Goal: Communication & Community: Ask a question

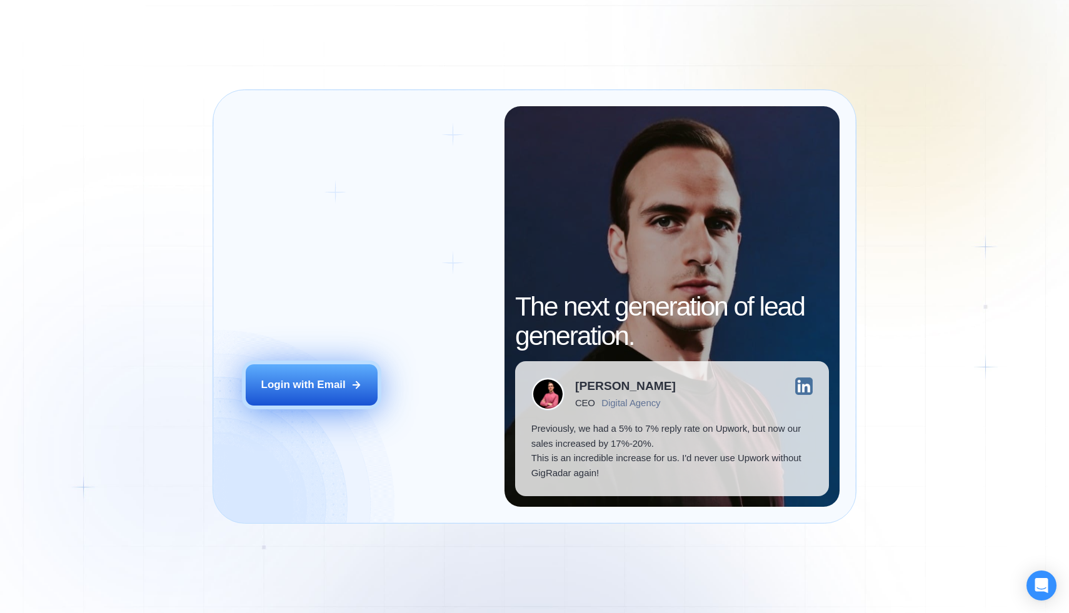
click at [299, 376] on button "Login with Email" at bounding box center [312, 384] width 132 height 41
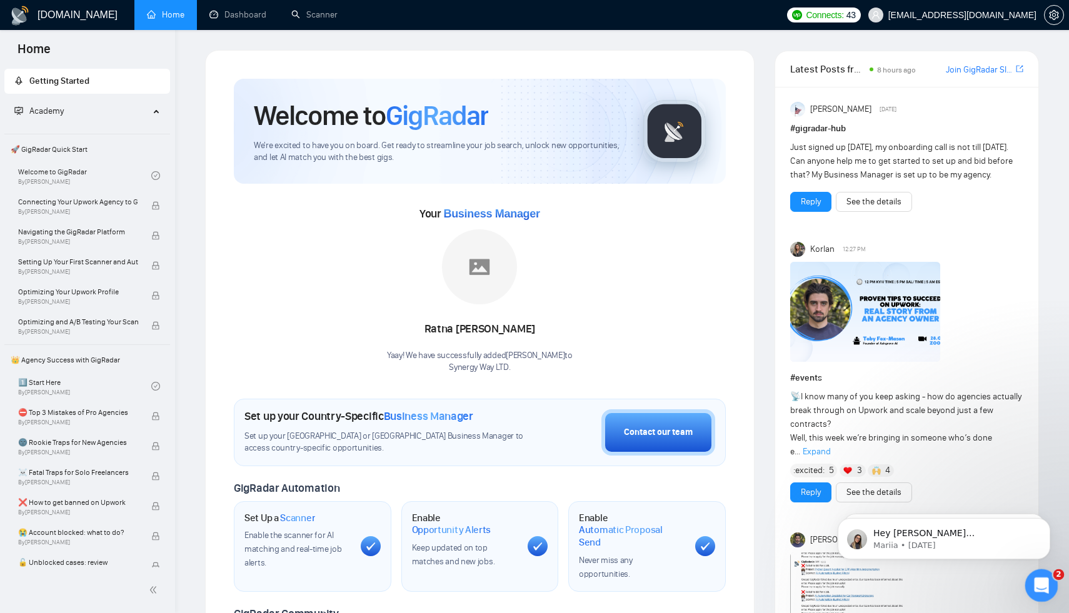
click at [1033, 583] on icon "Open Intercom Messenger" at bounding box center [1039, 584] width 21 height 21
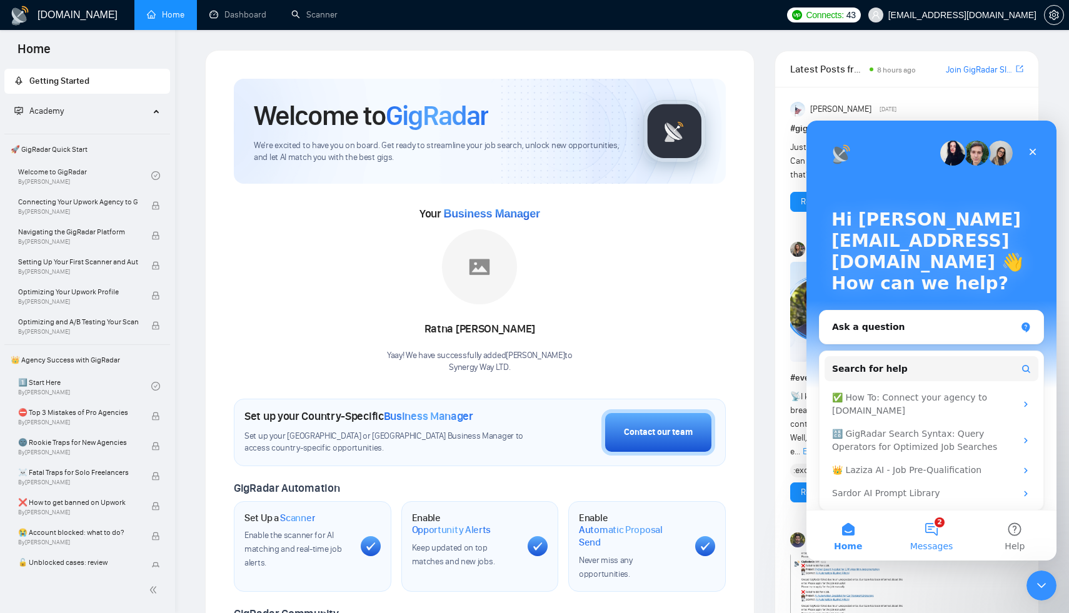
click at [926, 529] on button "2 Messages" at bounding box center [930, 536] width 83 height 50
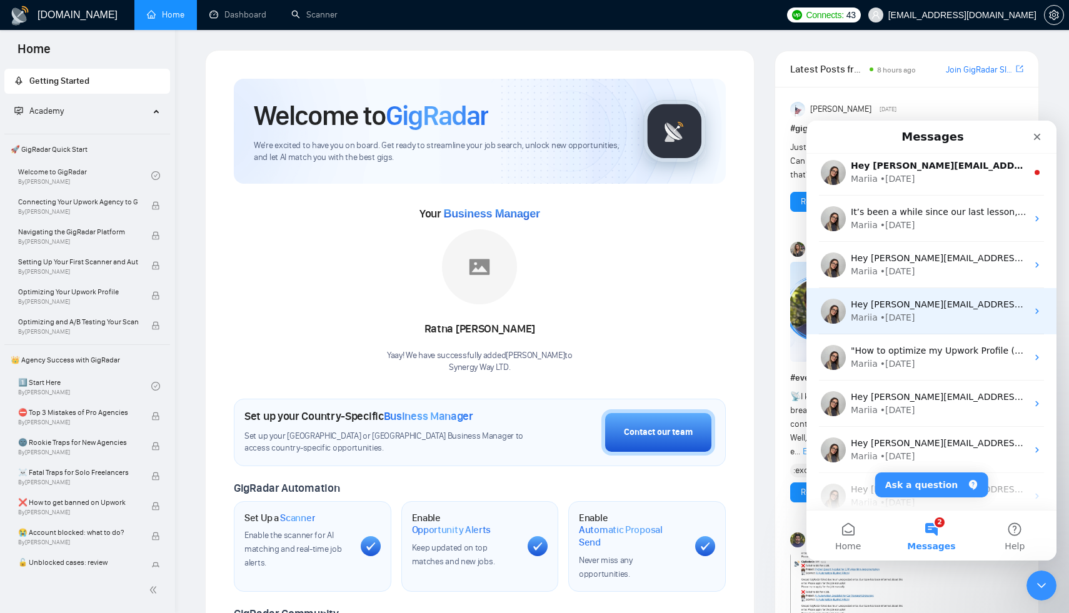
scroll to position [156, 0]
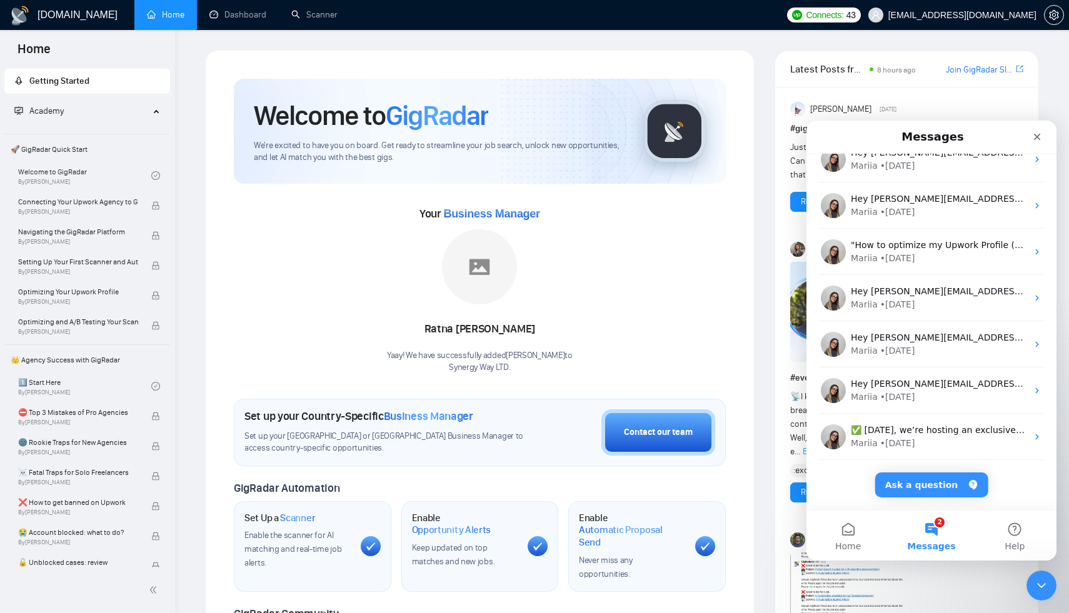
click at [928, 530] on button "2 Messages" at bounding box center [930, 536] width 83 height 50
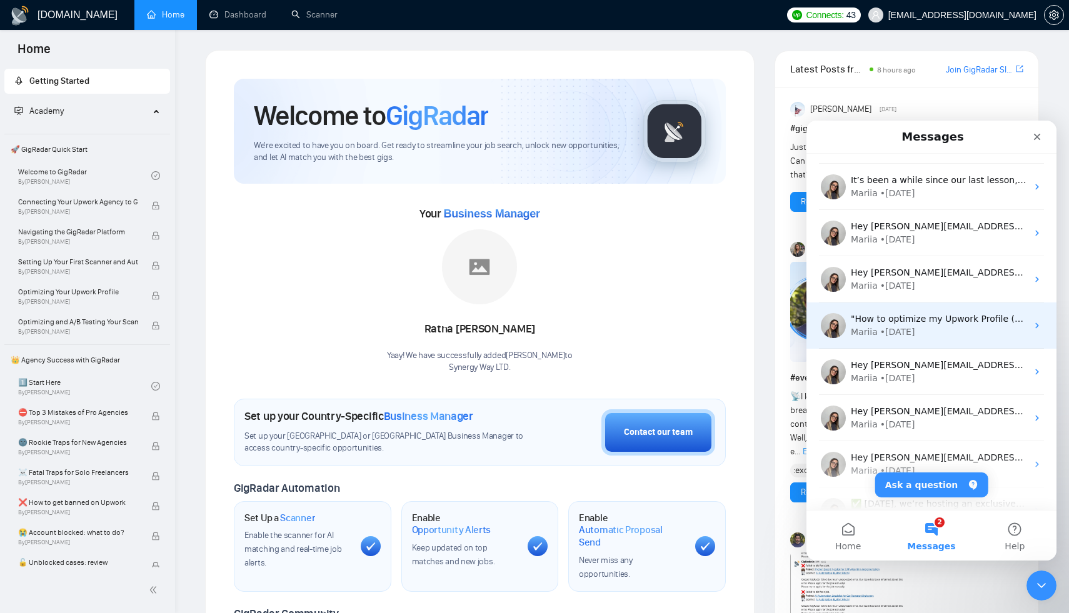
scroll to position [0, 0]
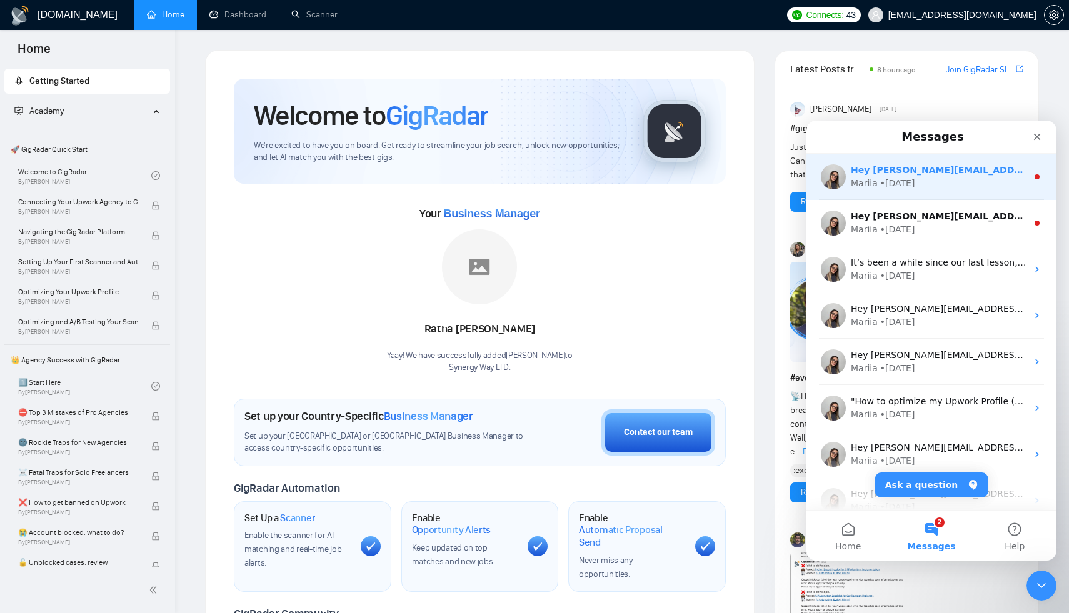
click at [886, 179] on div "• [DATE]" at bounding box center [897, 183] width 35 height 13
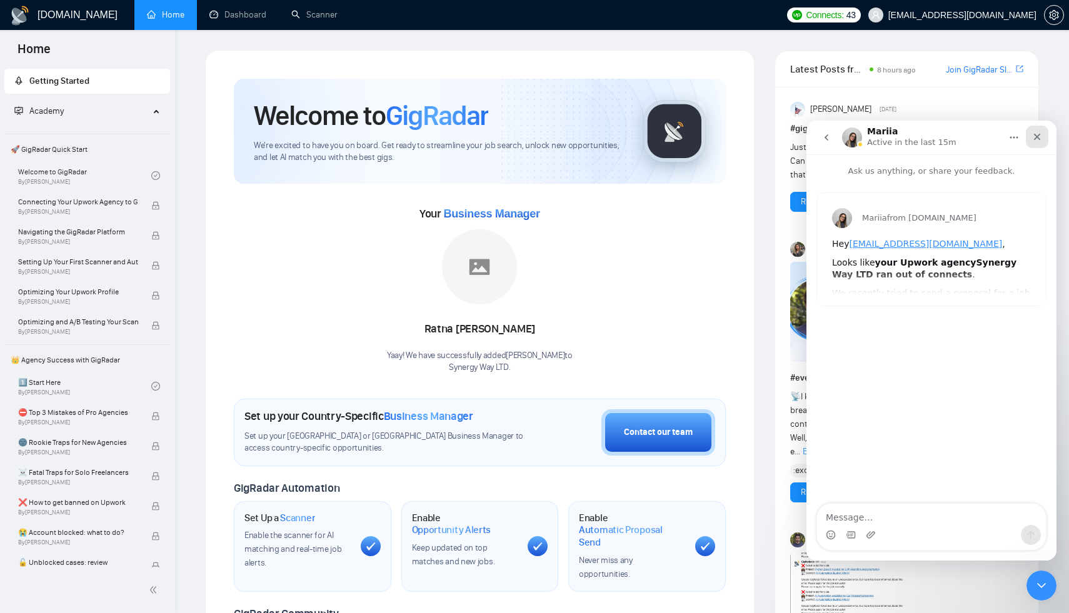
click at [1034, 134] on icon "Close" at bounding box center [1037, 137] width 10 height 10
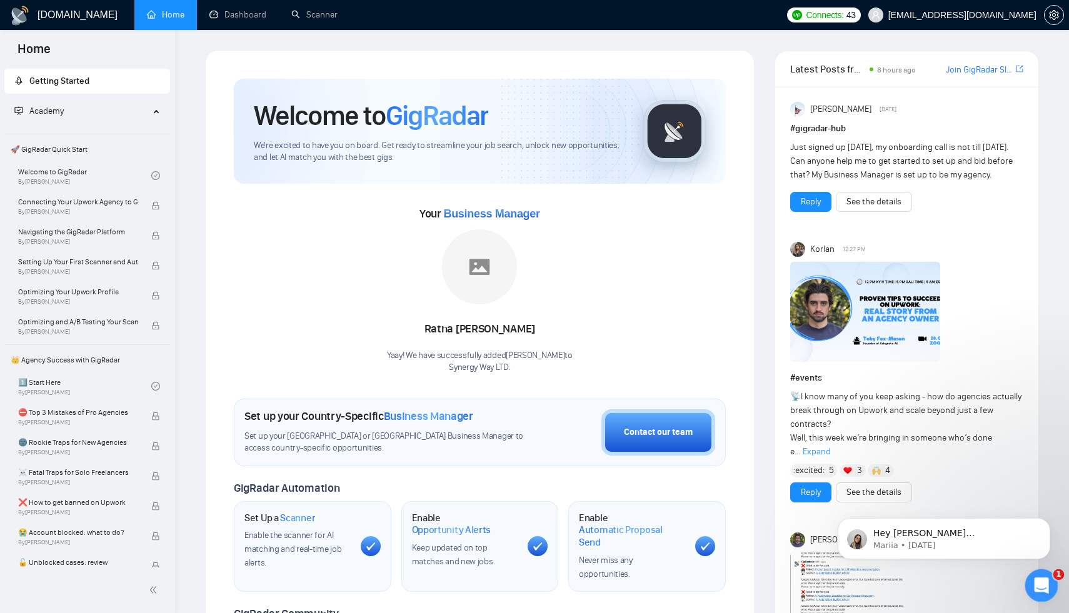
click at [1026, 587] on div "Open Intercom Messenger" at bounding box center [1039, 583] width 41 height 41
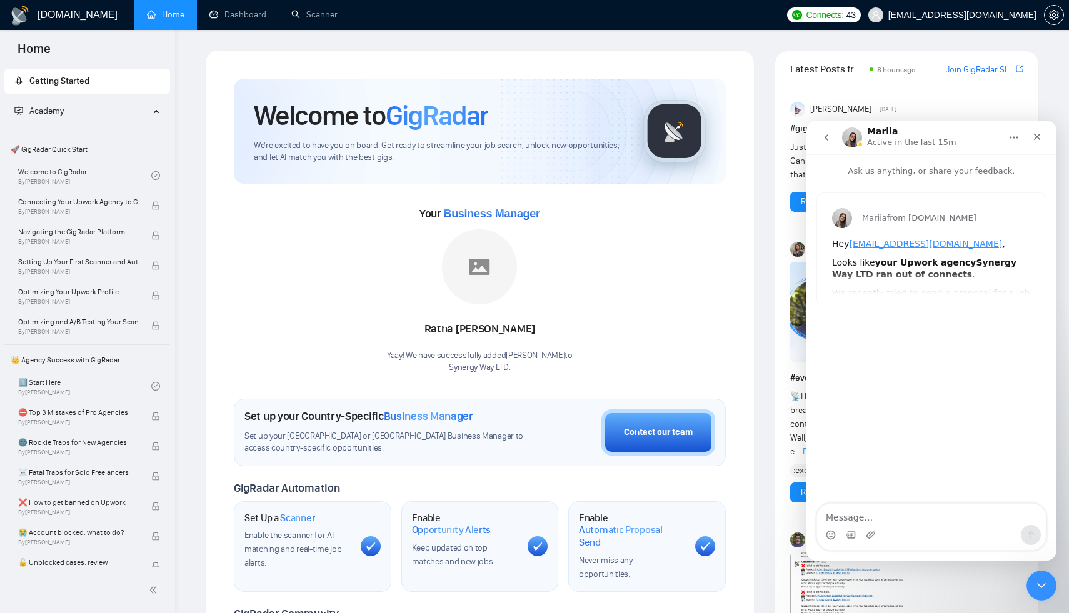
click at [822, 136] on icon "go back" at bounding box center [826, 137] width 10 height 10
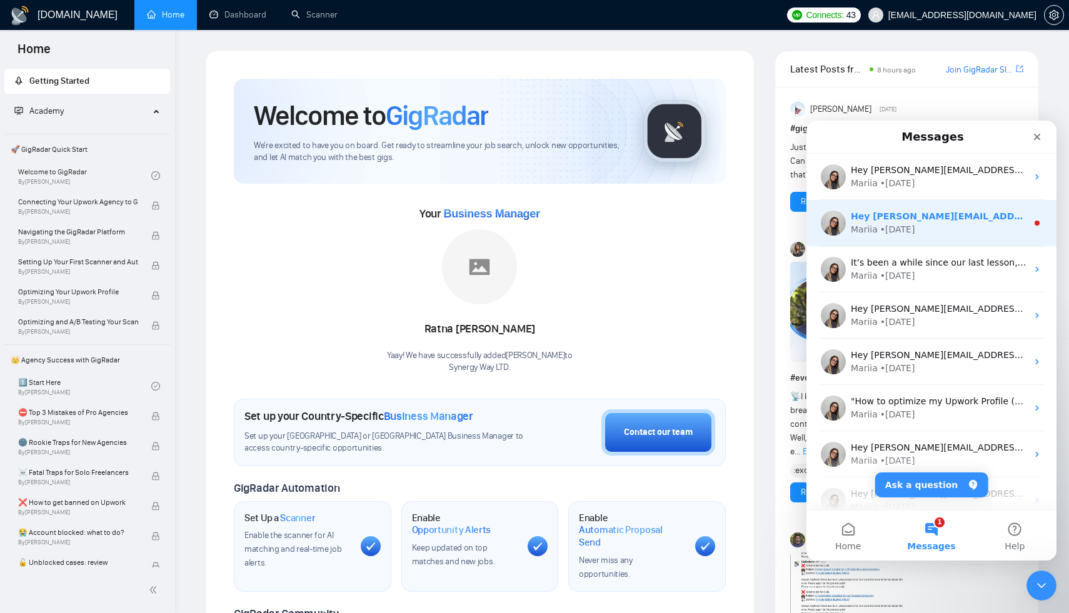
click at [874, 227] on div "Mariia" at bounding box center [864, 229] width 27 height 13
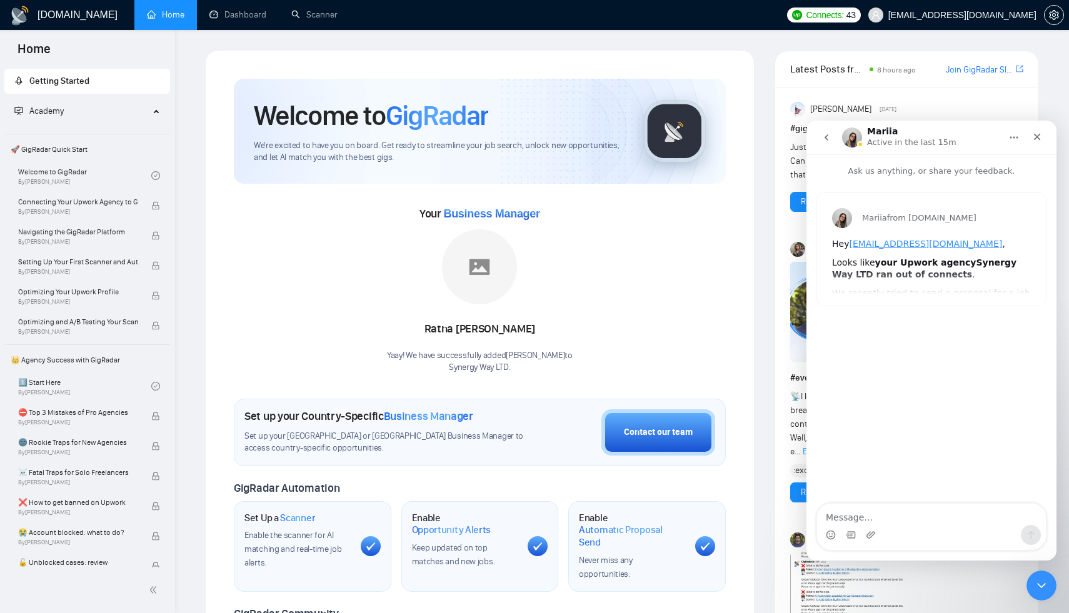
click at [827, 131] on button "go back" at bounding box center [826, 138] width 24 height 24
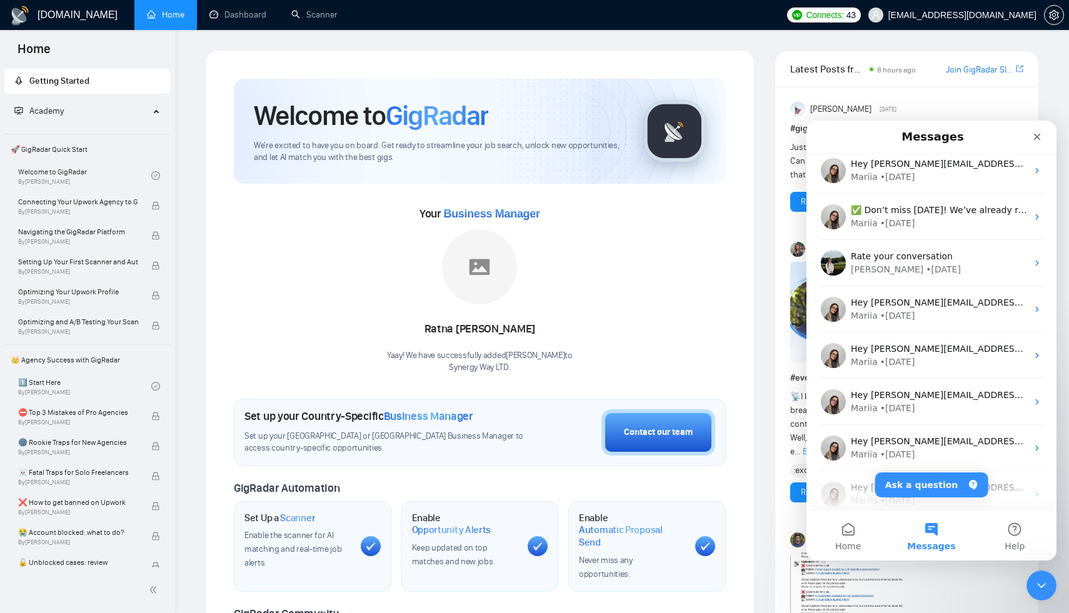
scroll to position [491, 0]
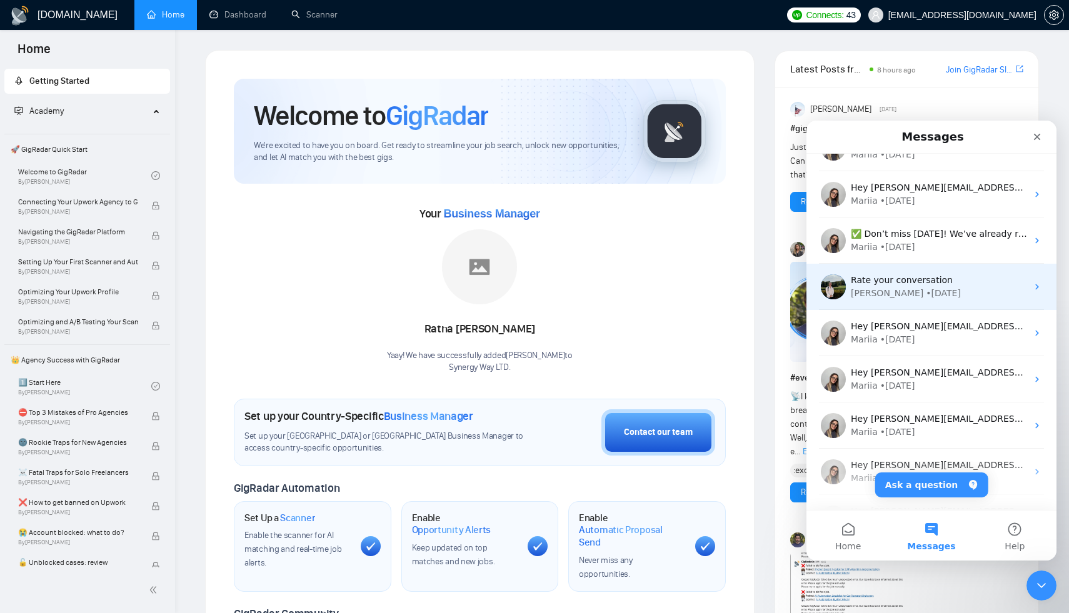
click at [926, 287] on div "• [DATE]" at bounding box center [943, 293] width 35 height 13
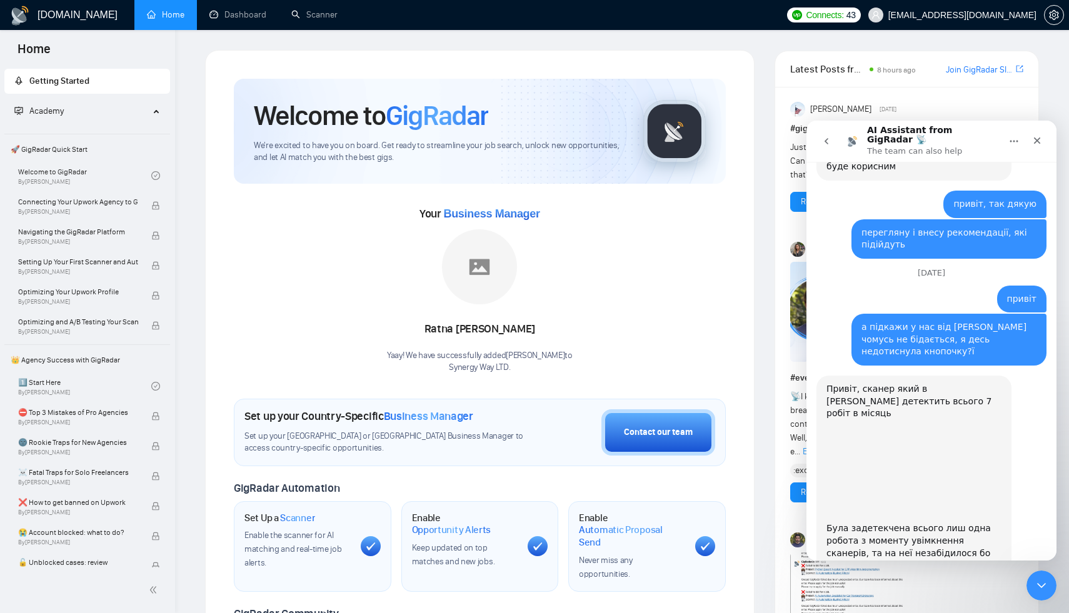
scroll to position [6839, 0]
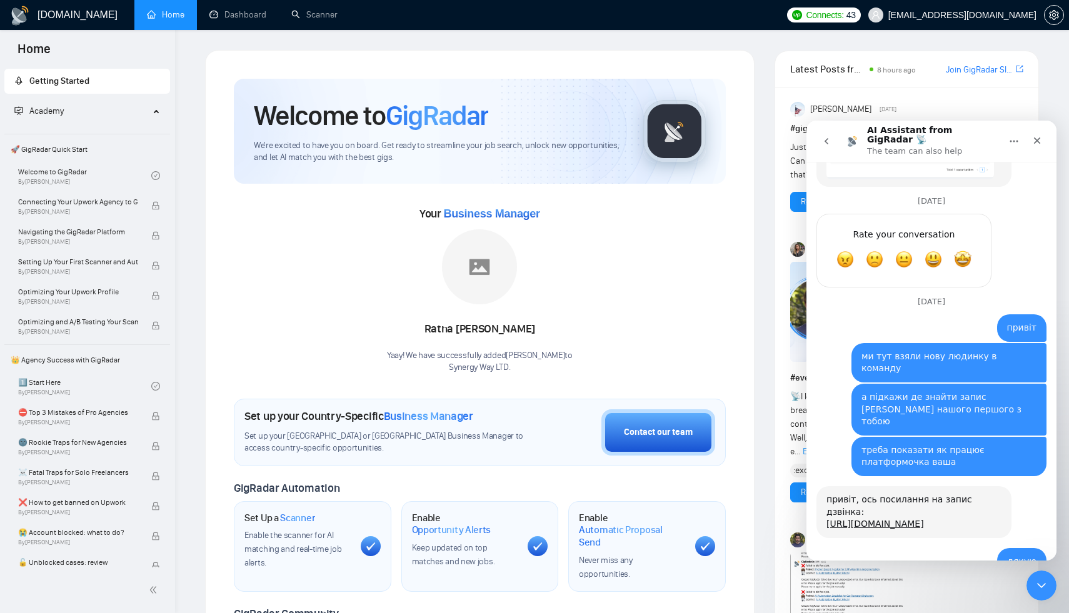
click at [901, 129] on h1 "AI Assistant from GigRadar 📡" at bounding box center [934, 135] width 134 height 19
click at [870, 145] on p "The team can also help" at bounding box center [914, 151] width 95 height 12
click at [907, 130] on h1 "AI Assistant from GigRadar 📡" at bounding box center [934, 135] width 134 height 19
click at [829, 137] on icon "go back" at bounding box center [826, 141] width 10 height 10
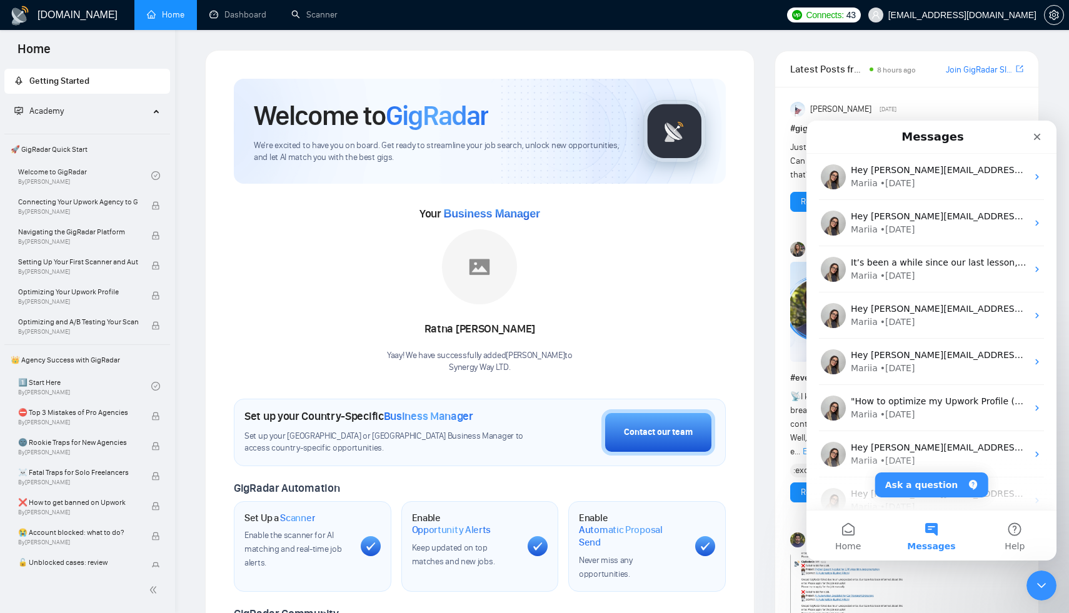
scroll to position [0, 0]
click at [924, 481] on button "Ask a question" at bounding box center [931, 484] width 113 height 25
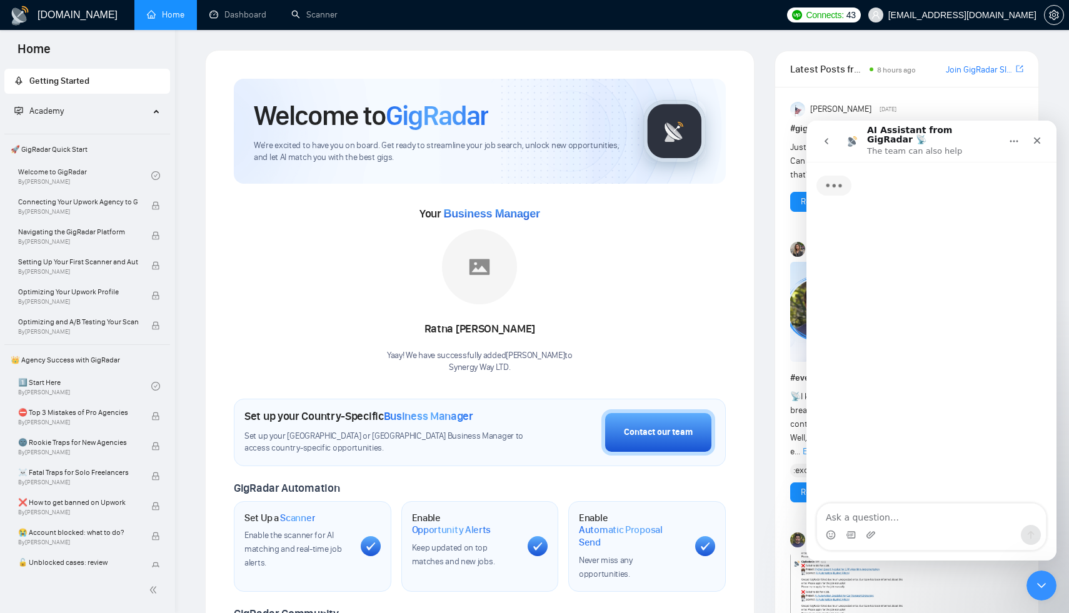
click at [911, 517] on textarea "Ask a question…" at bounding box center [931, 514] width 229 height 21
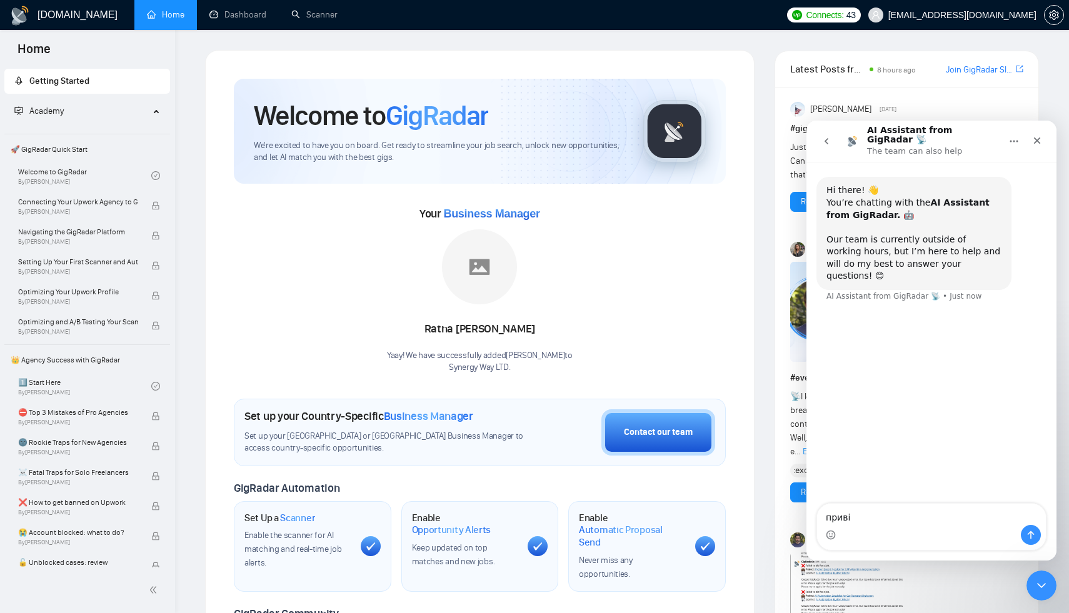
type textarea "привіт"
type textarea "як ми мо"
type textarea "як ми можемо стопнути підписку?"
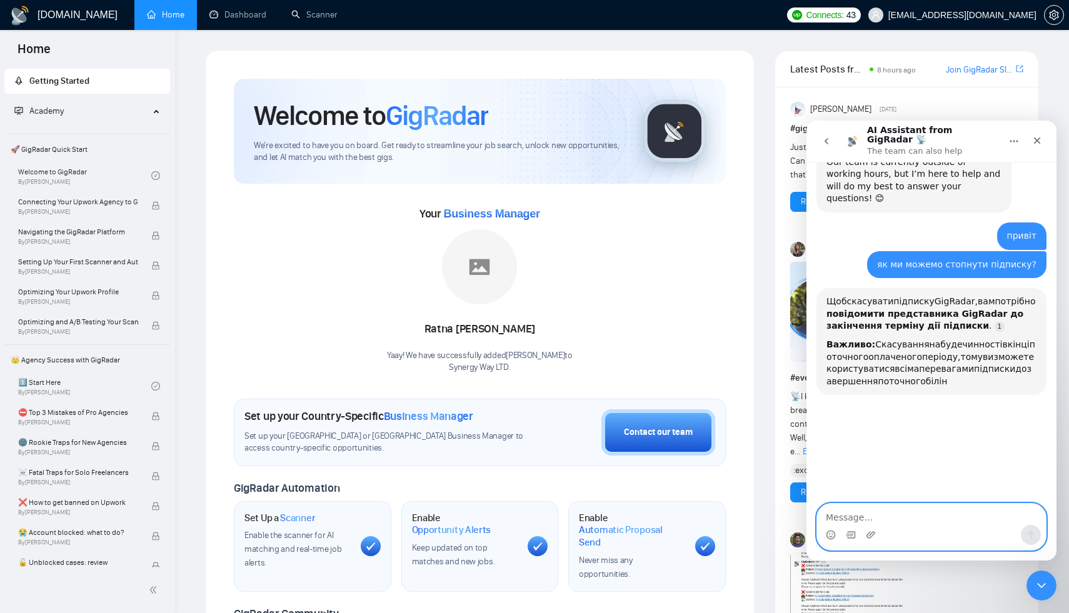
scroll to position [157, 0]
